Goal: Information Seeking & Learning: Learn about a topic

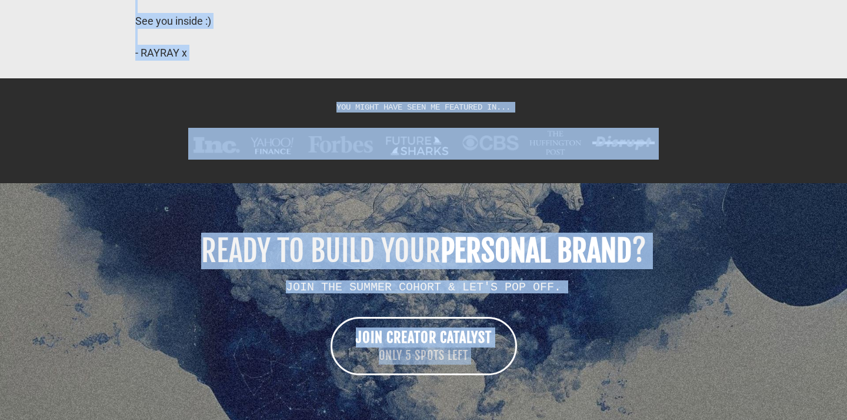
scroll to position [9792, 0]
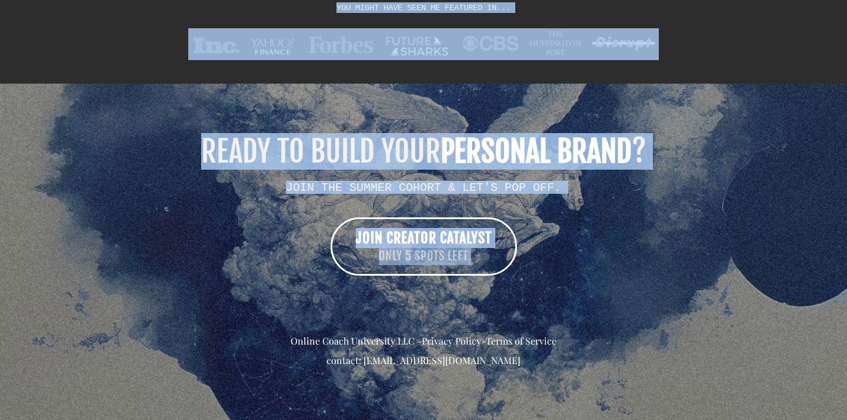
drag, startPoint x: 117, startPoint y: 248, endPoint x: 555, endPoint y: 293, distance: 440.0
copy div "Learn how to build an influential personal brand , expand your audience , and c…"
click at [132, 160] on h1 "READY TO BUILD YOUR PERSONAL BRAND ?" at bounding box center [423, 151] width 647 height 29
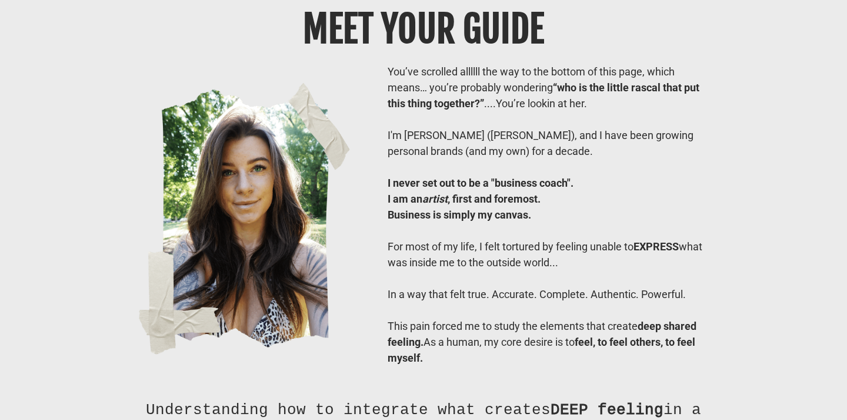
scroll to position [8868, 0]
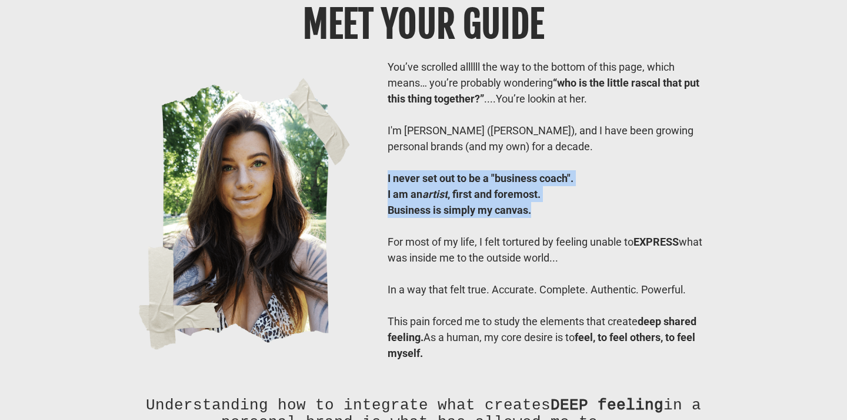
drag, startPoint x: 382, startPoint y: 201, endPoint x: 578, endPoint y: 238, distance: 199.5
click at [578, 238] on div "You’ve scrolled allllll the way to the bottom of this page, which means… you’re…" at bounding box center [550, 210] width 336 height 302
click at [578, 218] on div "Business is simply my canvas." at bounding box center [550, 210] width 324 height 16
drag, startPoint x: 573, startPoint y: 235, endPoint x: 385, endPoint y: 201, distance: 190.9
click at [385, 201] on div "You’ve scrolled allllll the way to the bottom of this page, which means… you’re…" at bounding box center [550, 210] width 336 height 302
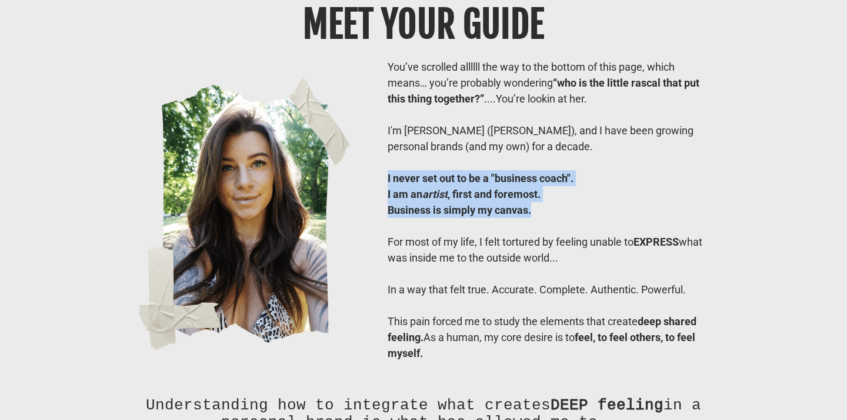
click at [385, 201] on div "You’ve scrolled allllll the way to the bottom of this page, which means… you’re…" at bounding box center [550, 210] width 336 height 302
drag, startPoint x: 385, startPoint y: 201, endPoint x: 554, endPoint y: 244, distance: 173.8
click at [554, 244] on div "You’ve scrolled allllll the way to the bottom of this page, which means… you’re…" at bounding box center [550, 210] width 336 height 302
click at [554, 234] on div at bounding box center [550, 226] width 324 height 16
drag, startPoint x: 552, startPoint y: 233, endPoint x: 377, endPoint y: 205, distance: 177.6
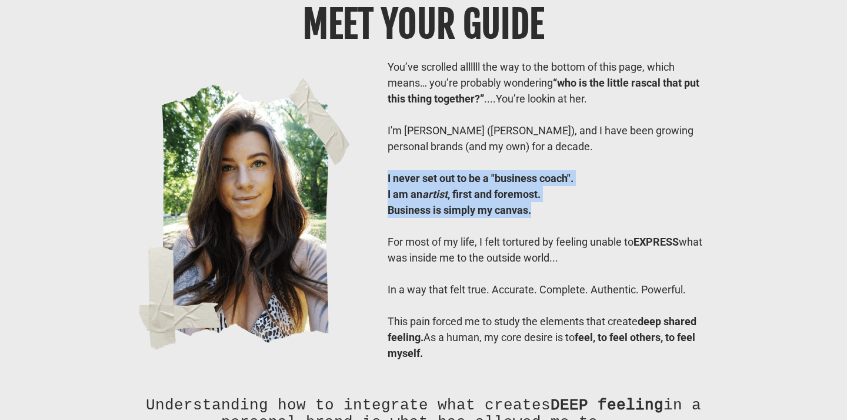
click at [377, 205] on div "You’ve scrolled allllll the way to the bottom of this page, which means… you’re…" at bounding box center [550, 210] width 354 height 302
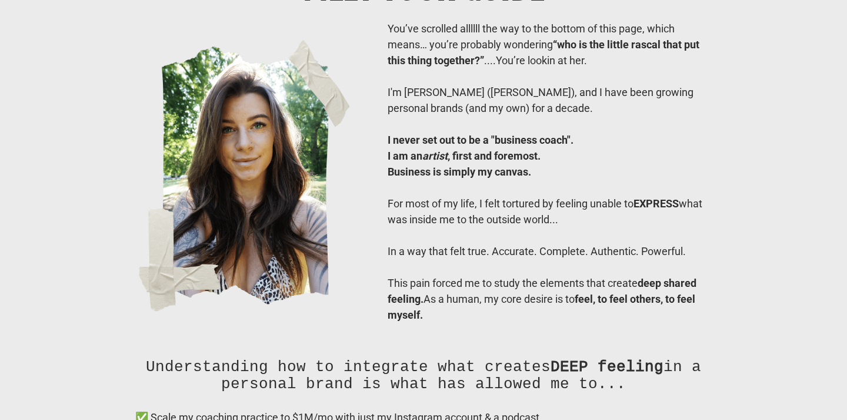
scroll to position [8908, 0]
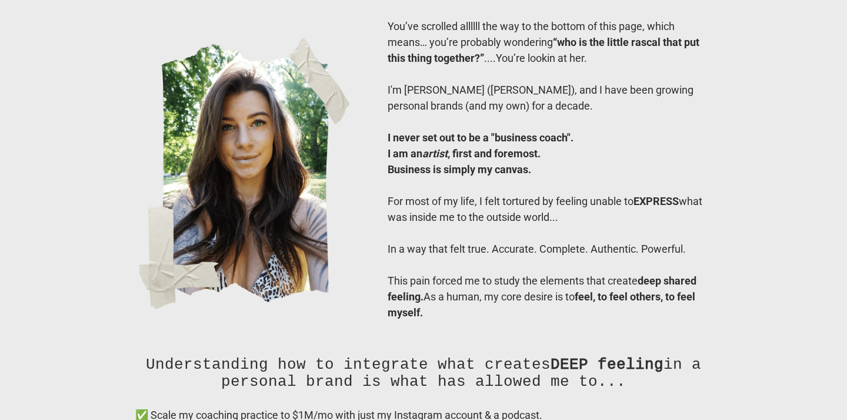
drag, startPoint x: 381, startPoint y: 218, endPoint x: 607, endPoint y: 248, distance: 228.0
click at [607, 248] on div "You’ve scrolled allllll the way to the bottom of this page, which means… you’re…" at bounding box center [550, 169] width 354 height 302
click at [607, 225] on div "For most of my life, I felt tortured by feeling unable to EXPRESS what was insi…" at bounding box center [550, 209] width 324 height 32
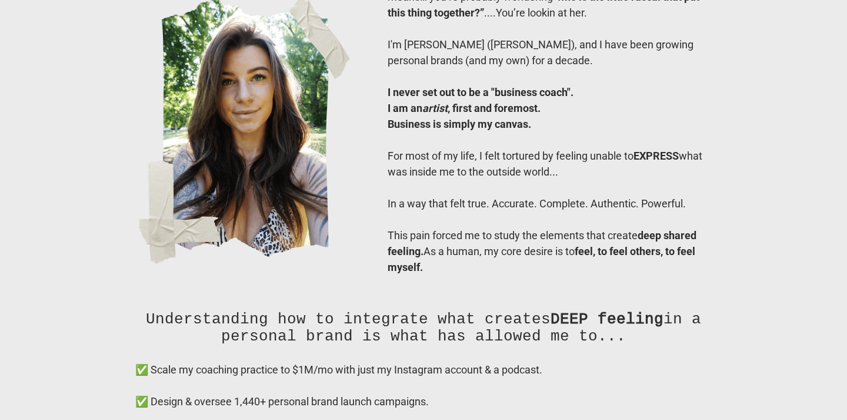
scroll to position [8957, 0]
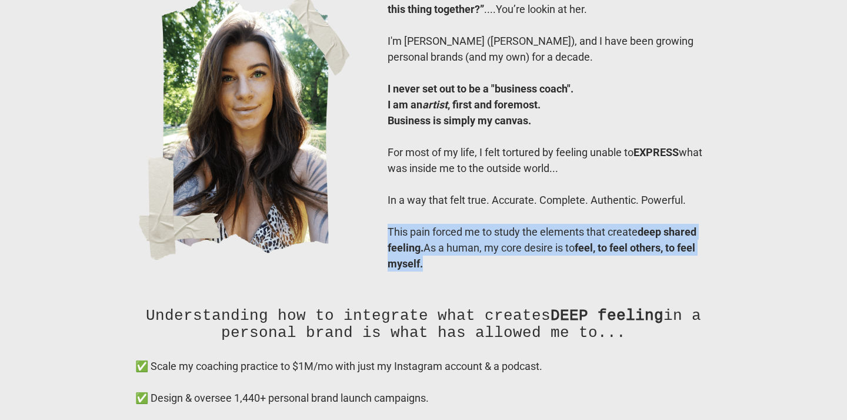
drag, startPoint x: 387, startPoint y: 258, endPoint x: 447, endPoint y: 301, distance: 73.8
click at [447, 283] on div "You’ve scrolled allllll the way to the bottom of this page, which means… you’re…" at bounding box center [424, 120] width 618 height 325
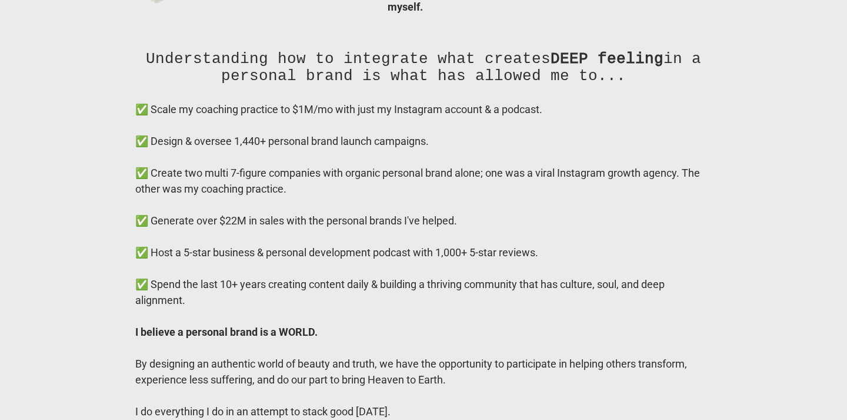
scroll to position [9215, 0]
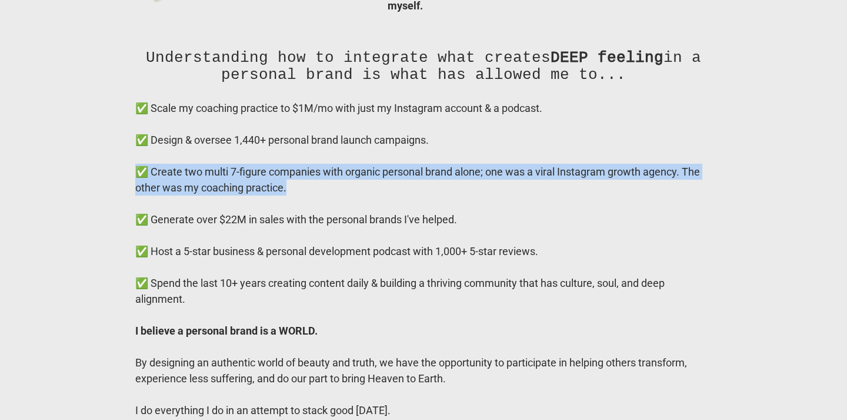
drag, startPoint x: 123, startPoint y: 192, endPoint x: 301, endPoint y: 211, distance: 178.7
click at [301, 211] on div "Understanding how to integrate what creates DEEP feeling in a personal brand is…" at bounding box center [424, 269] width 606 height 488
click at [301, 195] on div "✅ Create two multi 7-figure companies with organic personal brand alone; one wa…" at bounding box center [423, 180] width 577 height 32
drag, startPoint x: 301, startPoint y: 211, endPoint x: 100, endPoint y: 198, distance: 201.0
click at [100, 198] on div "Meet Your GUIDE You’ve scrolled allllll the way to the bottom of this page, whi…" at bounding box center [423, 85] width 688 height 880
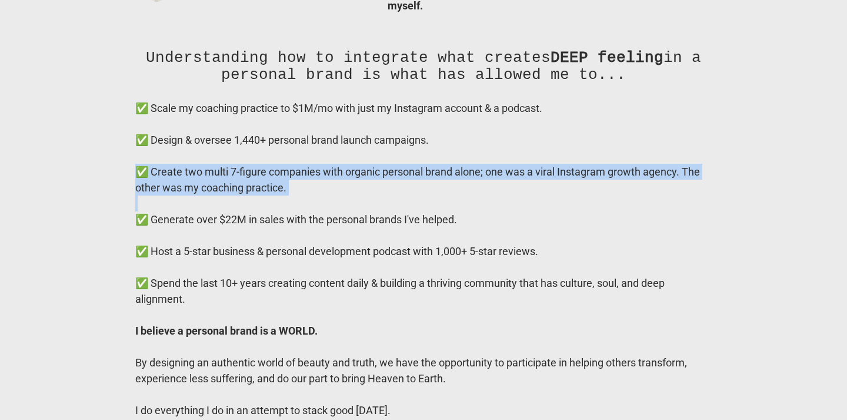
click at [100, 198] on div "Meet Your GUIDE You’ve scrolled allllll the way to the bottom of this page, whi…" at bounding box center [423, 85] width 688 height 880
drag, startPoint x: 100, startPoint y: 197, endPoint x: 348, endPoint y: 227, distance: 250.0
click at [348, 227] on div "Meet Your GUIDE You’ve scrolled allllll the way to the bottom of this page, whi…" at bounding box center [423, 85] width 688 height 880
click at [348, 211] on div at bounding box center [423, 203] width 577 height 16
drag, startPoint x: 340, startPoint y: 217, endPoint x: 105, endPoint y: 192, distance: 236.1
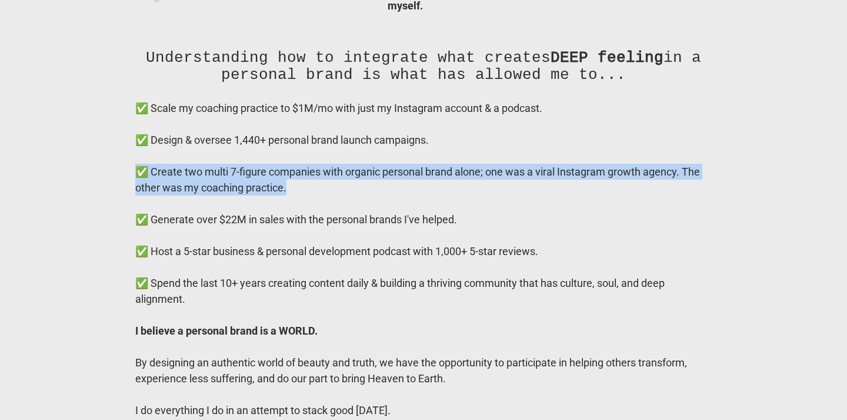
click at [105, 192] on div "Meet Your GUIDE You’ve scrolled allllll the way to the bottom of this page, whi…" at bounding box center [423, 85] width 688 height 880
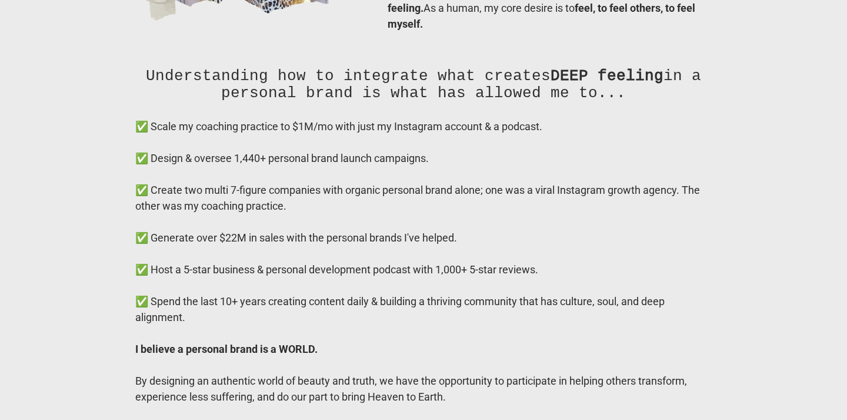
scroll to position [9205, 0]
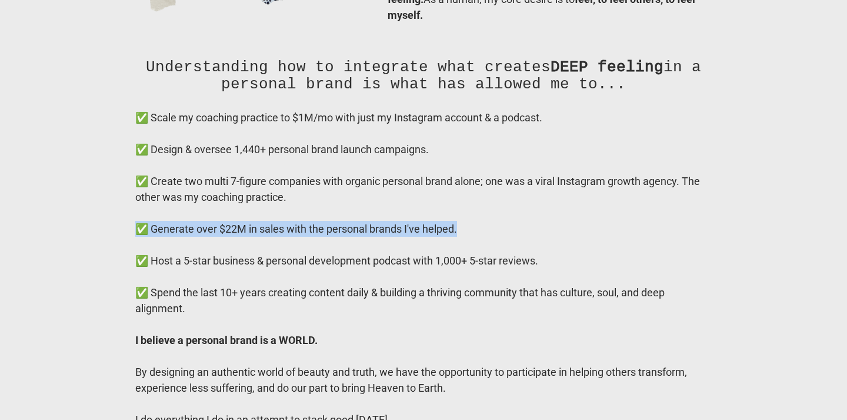
drag, startPoint x: 137, startPoint y: 254, endPoint x: 488, endPoint y: 252, distance: 351.9
click at [488, 237] on div "✅ Generate over $22M in sales with the personal brands I've helped." at bounding box center [423, 229] width 577 height 16
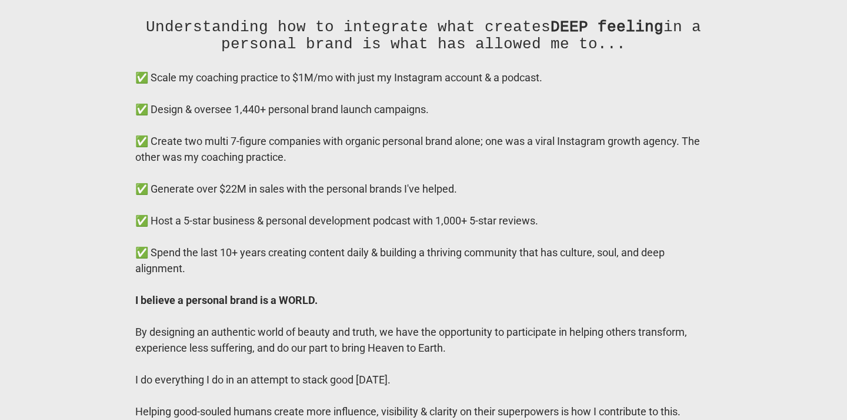
scroll to position [9249, 0]
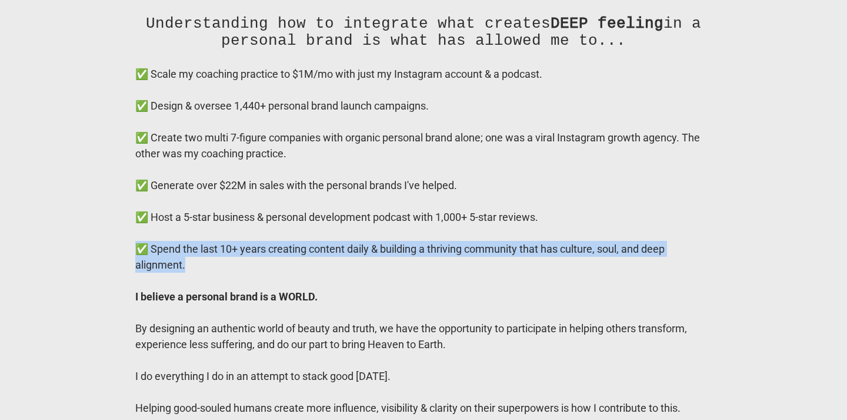
drag, startPoint x: 118, startPoint y: 267, endPoint x: 192, endPoint y: 297, distance: 80.7
click at [192, 297] on div "Understanding how to integrate what creates DEEP feeling in a personal brand is…" at bounding box center [424, 241] width 618 height 500
click at [192, 272] on div "✅ Spend the last 10+ years creating content daily & building a thriving communi…" at bounding box center [423, 257] width 577 height 32
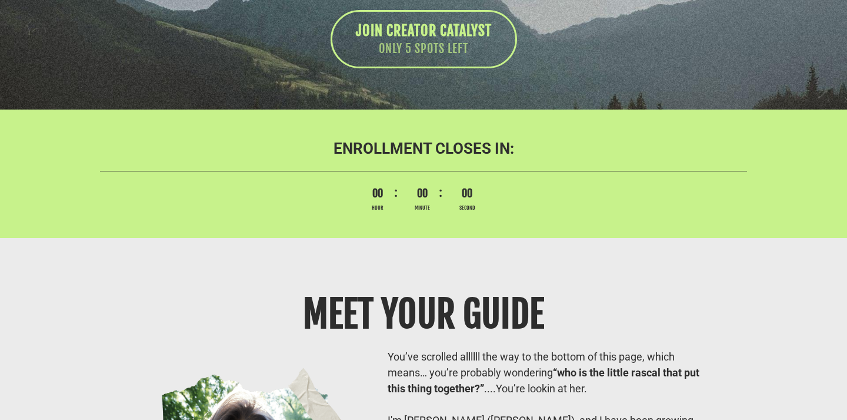
scroll to position [8552, 0]
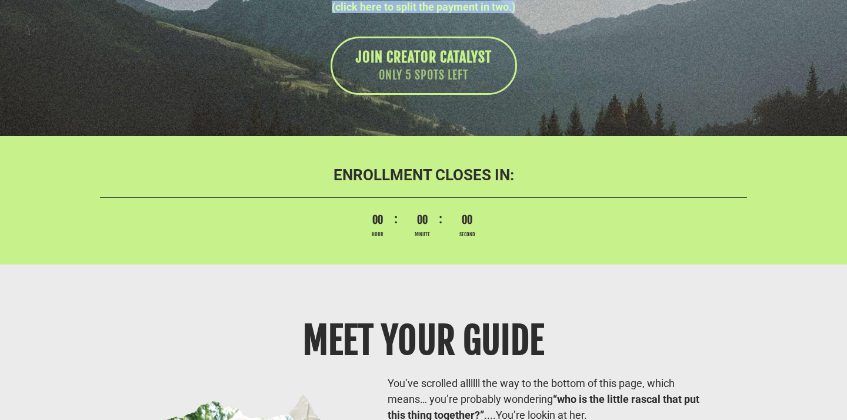
drag, startPoint x: 381, startPoint y: 274, endPoint x: 609, endPoint y: 29, distance: 334.3
copy div "Introducing Creator Catalyst: A MASTERMIND FOR THE "FACE" OF THE BUSINESS. This…"
